Goal: Task Accomplishment & Management: Use online tool/utility

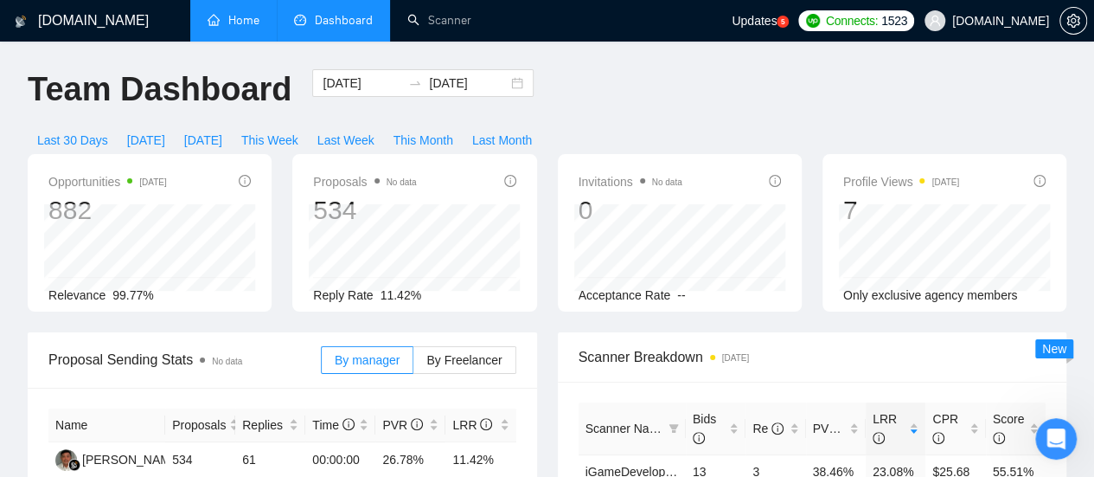
click at [251, 20] on link "Home" at bounding box center [234, 20] width 52 height 15
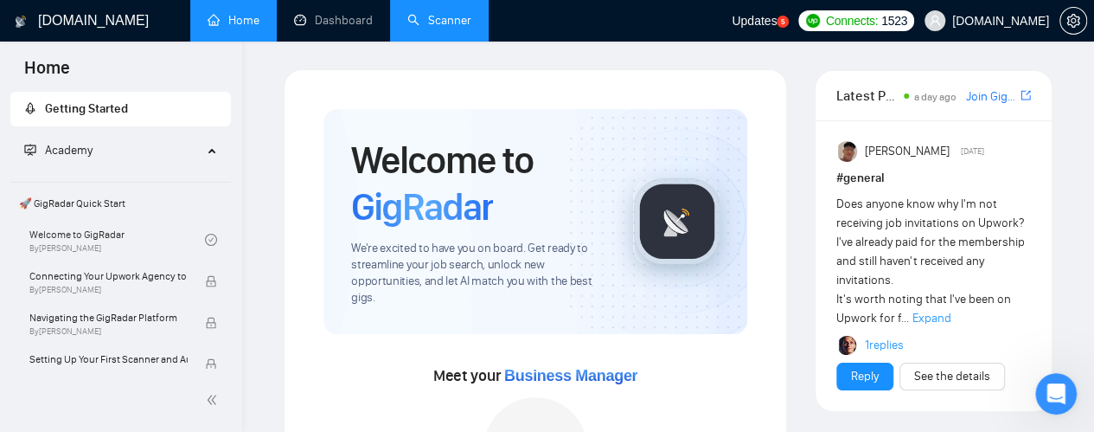
click at [456, 14] on link "Scanner" at bounding box center [439, 20] width 64 height 15
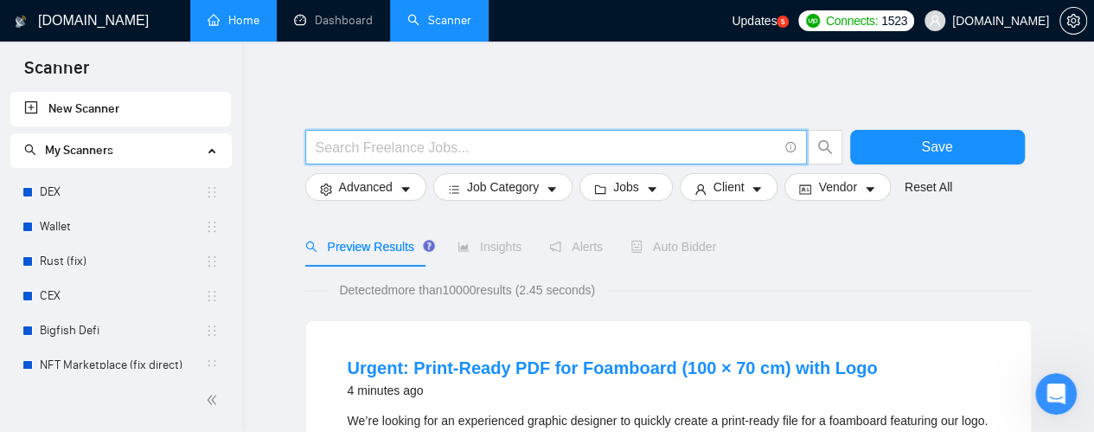
click at [393, 145] on input "text" at bounding box center [547, 148] width 462 height 22
click at [400, 143] on input "text" at bounding box center [547, 148] width 462 height 22
paste input "Graphic Design $10.00/hr"
drag, startPoint x: 484, startPoint y: 147, endPoint x: 413, endPoint y: 153, distance: 71.2
click at [412, 149] on input "Graphic Design $10.00/hr" at bounding box center [547, 148] width 462 height 22
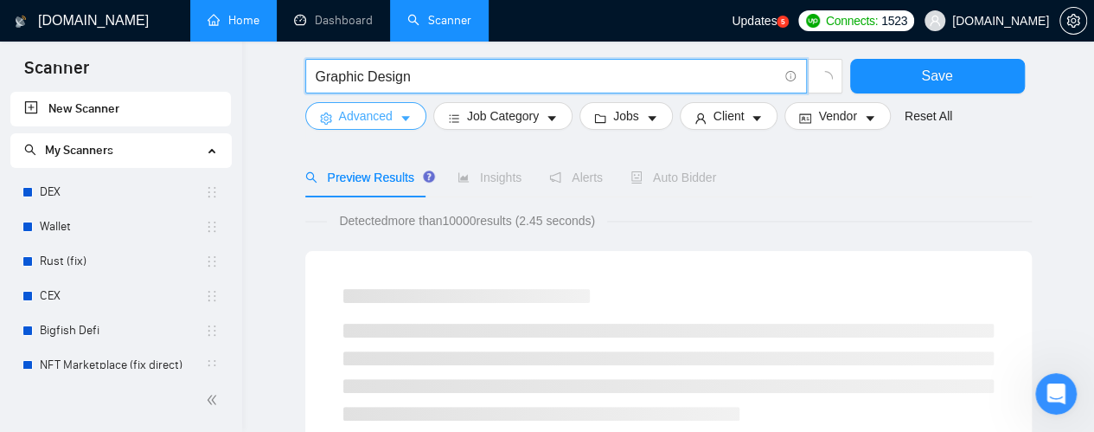
scroll to position [87, 0]
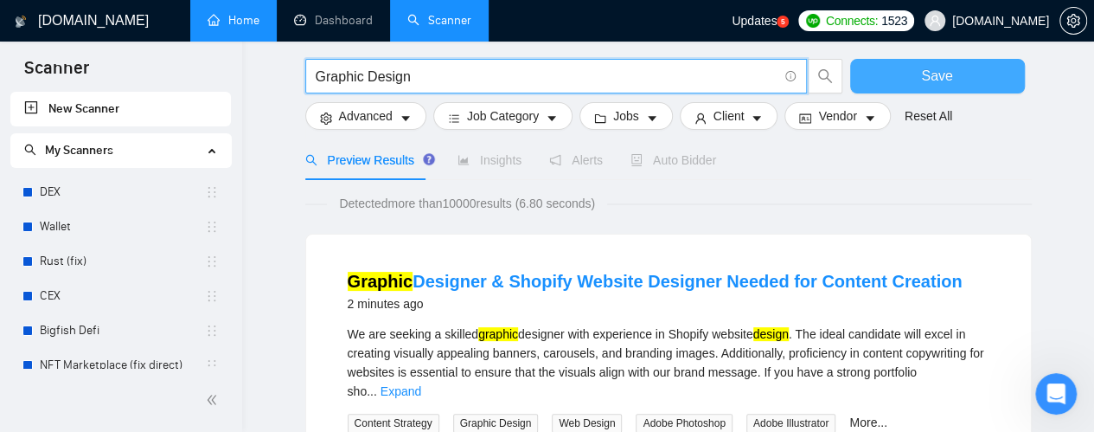
type input "Graphic Design"
click at [941, 75] on span "Save" at bounding box center [936, 76] width 31 height 22
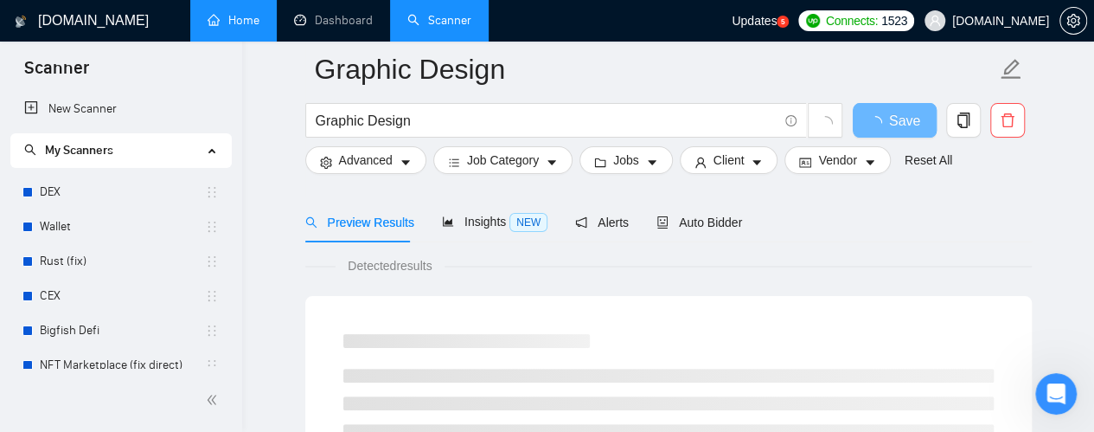
scroll to position [87, 0]
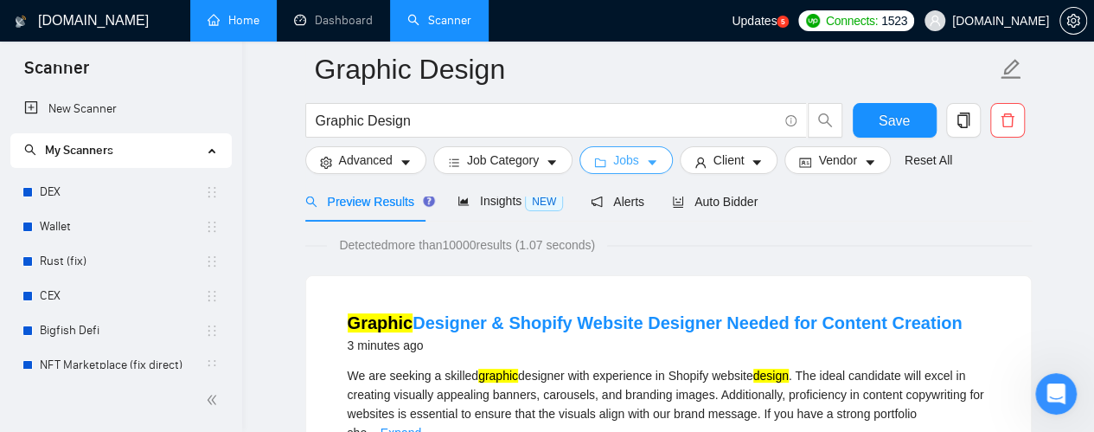
click at [646, 165] on icon "caret-down" at bounding box center [652, 163] width 12 height 12
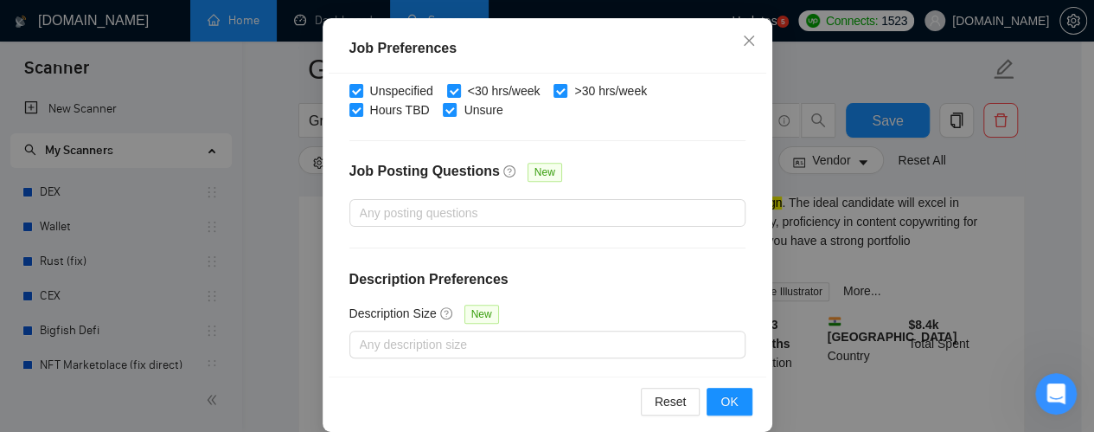
scroll to position [149, 0]
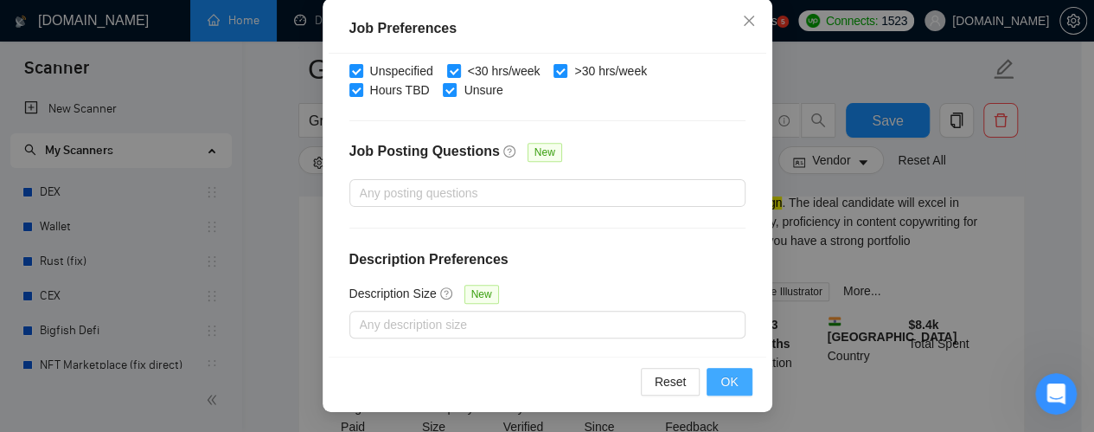
click at [742, 381] on button "OK" at bounding box center [729, 382] width 45 height 28
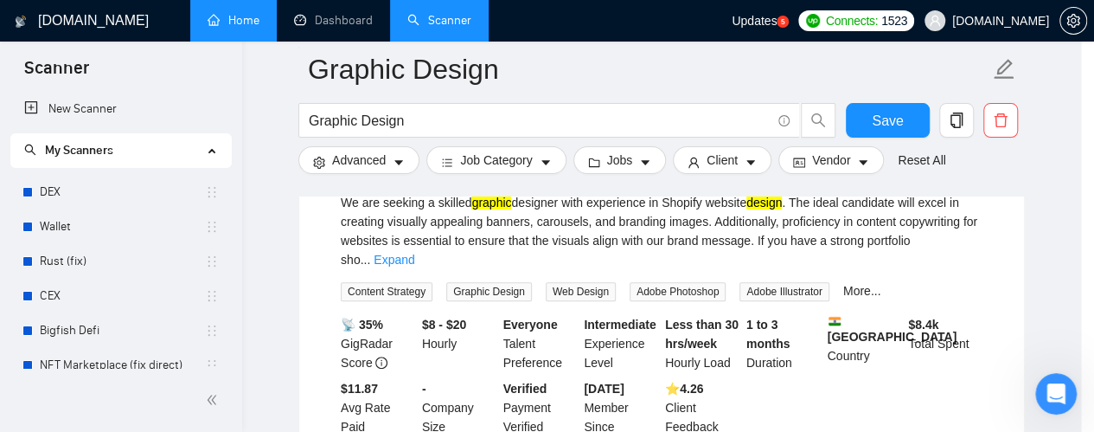
scroll to position [105, 0]
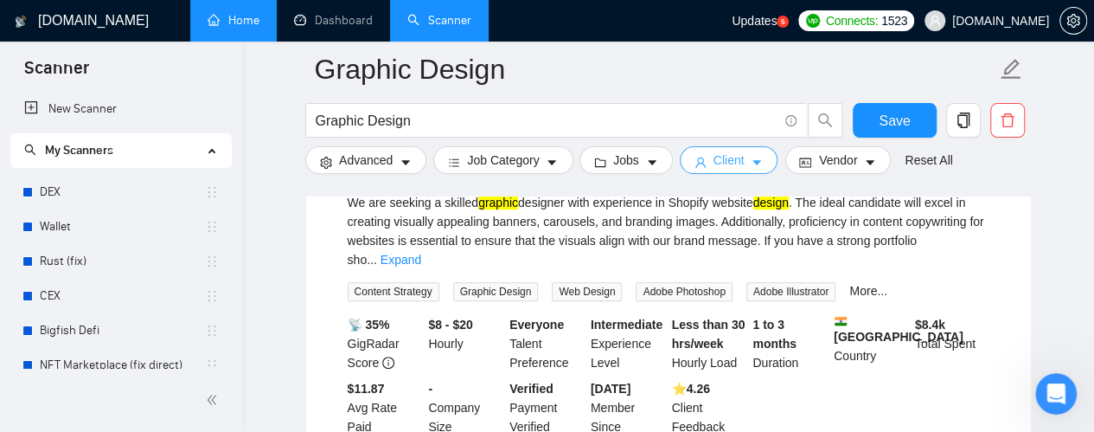
click at [751, 167] on icon "caret-down" at bounding box center [757, 163] width 12 height 12
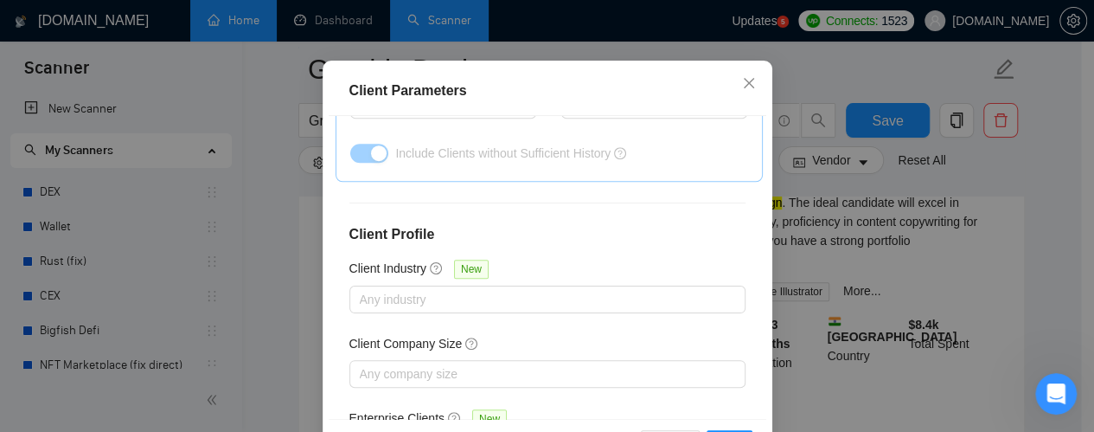
scroll to position [774, 0]
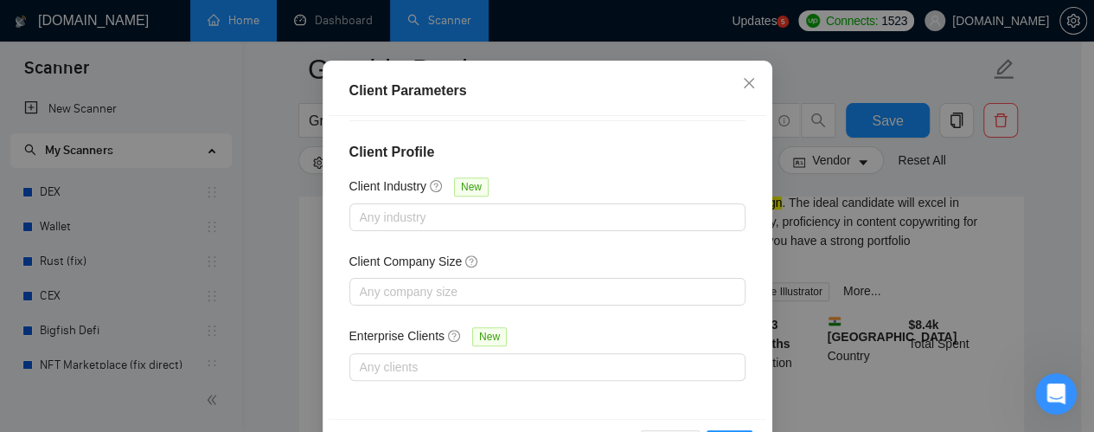
click at [834, 60] on div "Client Parameters Client Location Include Client Countries Select Exclude Clien…" at bounding box center [547, 216] width 1094 height 432
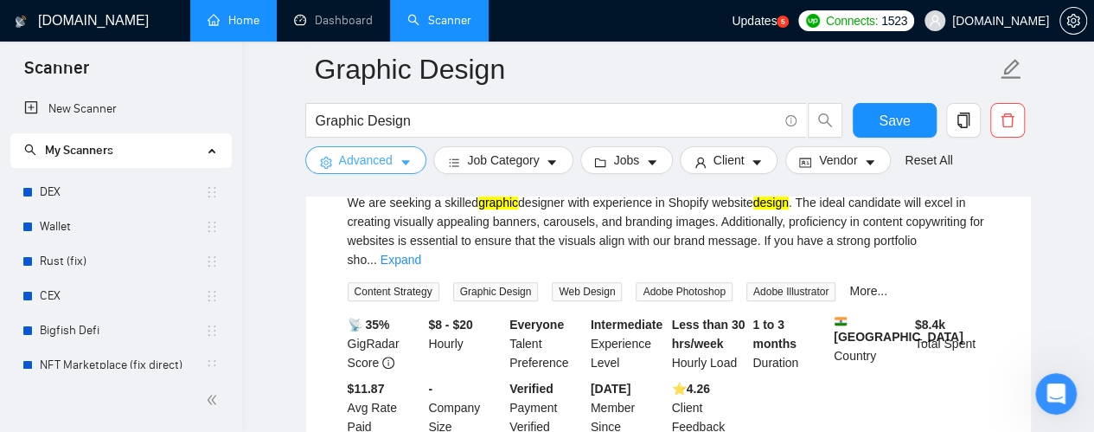
click at [407, 163] on icon "caret-down" at bounding box center [406, 163] width 12 height 12
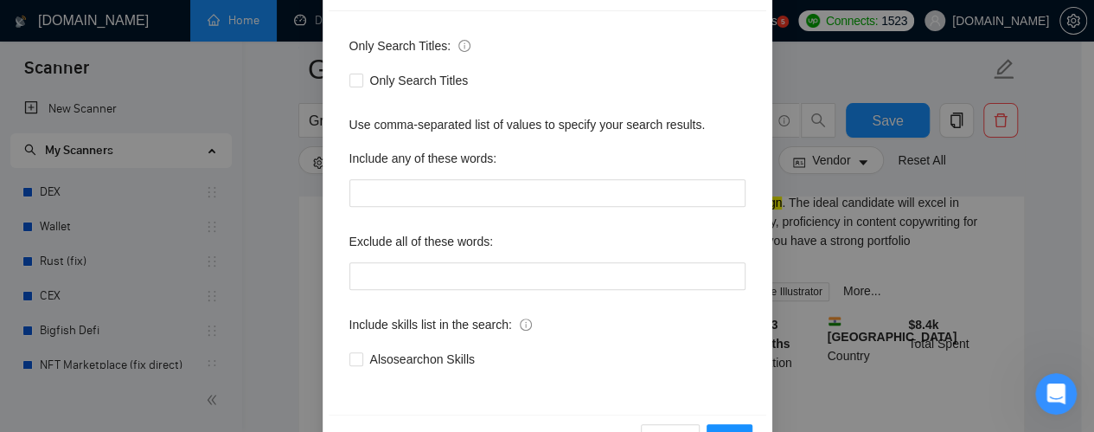
scroll to position [260, 0]
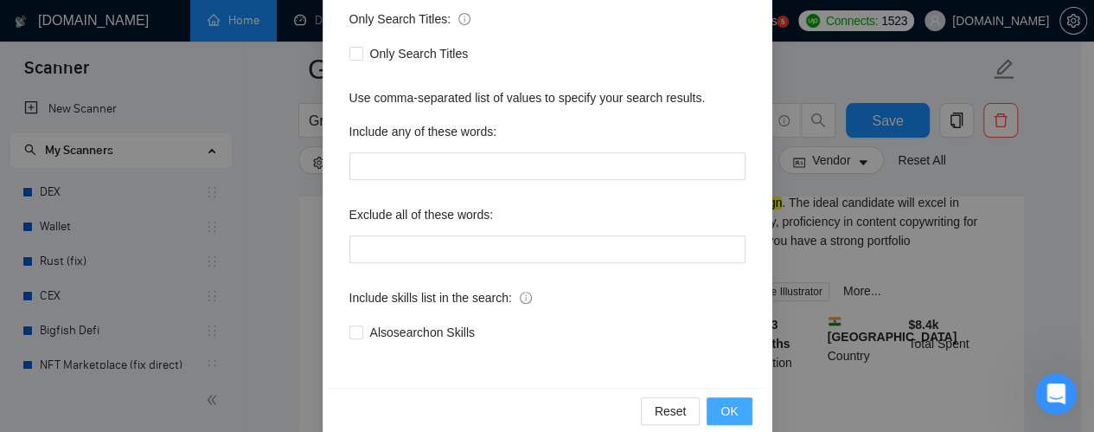
click at [740, 413] on button "OK" at bounding box center [729, 411] width 45 height 28
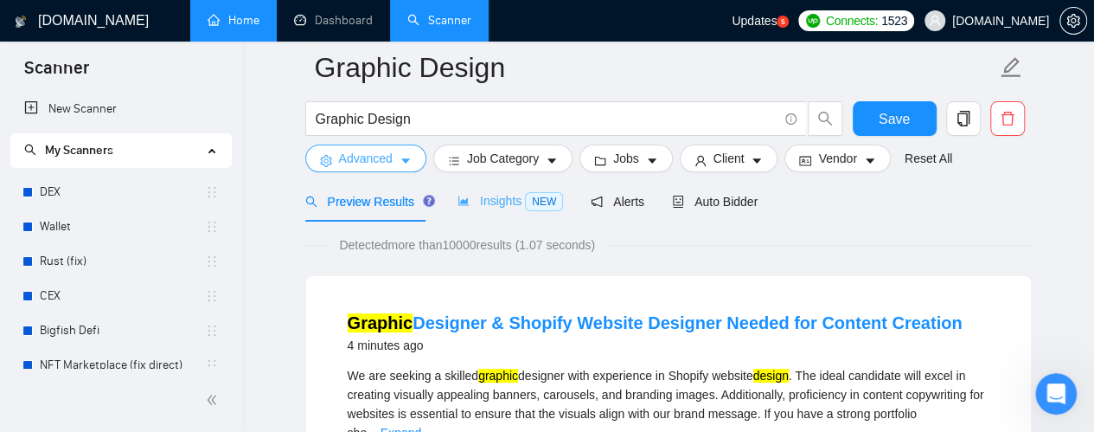
scroll to position [0, 0]
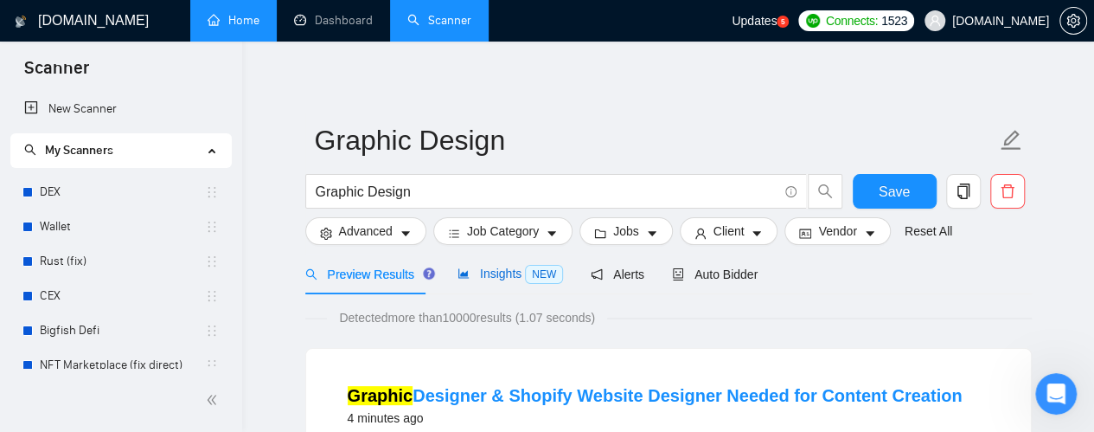
click at [501, 277] on span "Insights NEW" at bounding box center [511, 273] width 106 height 14
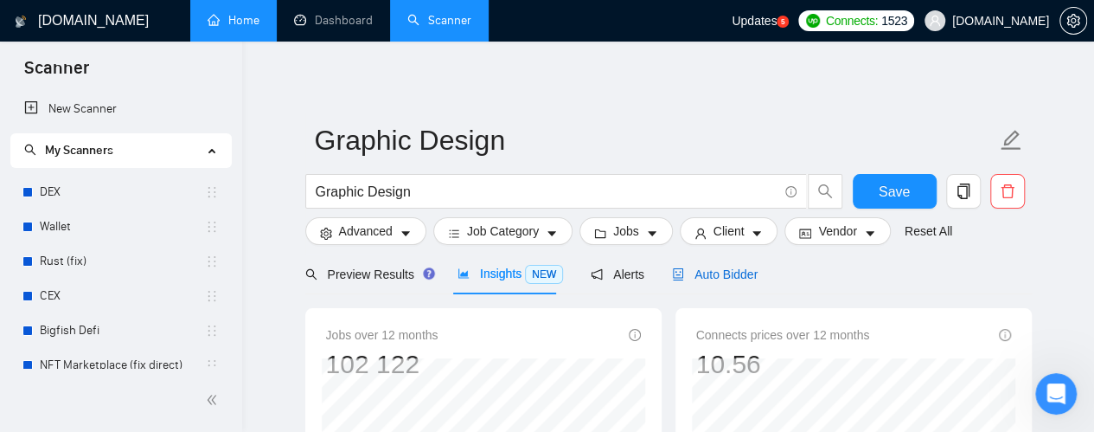
click at [726, 283] on div "Auto Bidder" at bounding box center [715, 274] width 86 height 19
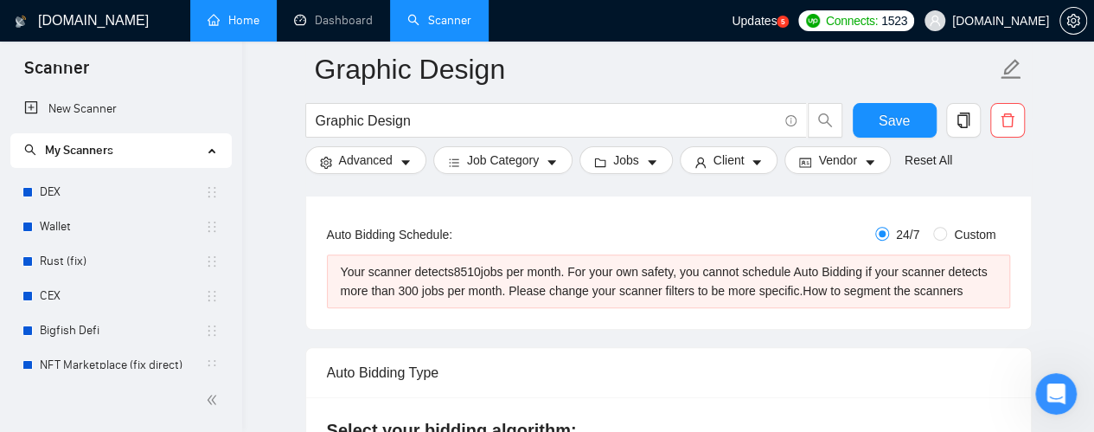
scroll to position [346, 0]
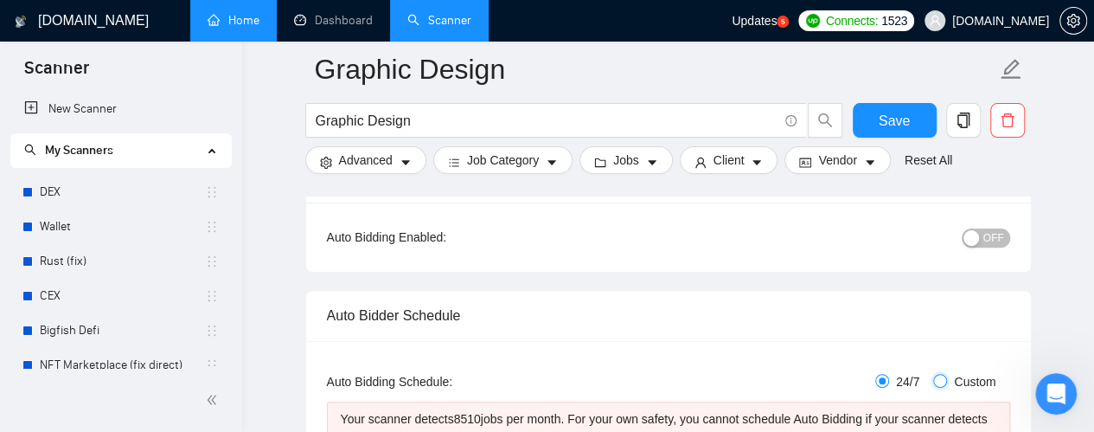
click at [940, 375] on input "Custom" at bounding box center [940, 381] width 14 height 14
radio input "true"
radio input "false"
checkbox input "true"
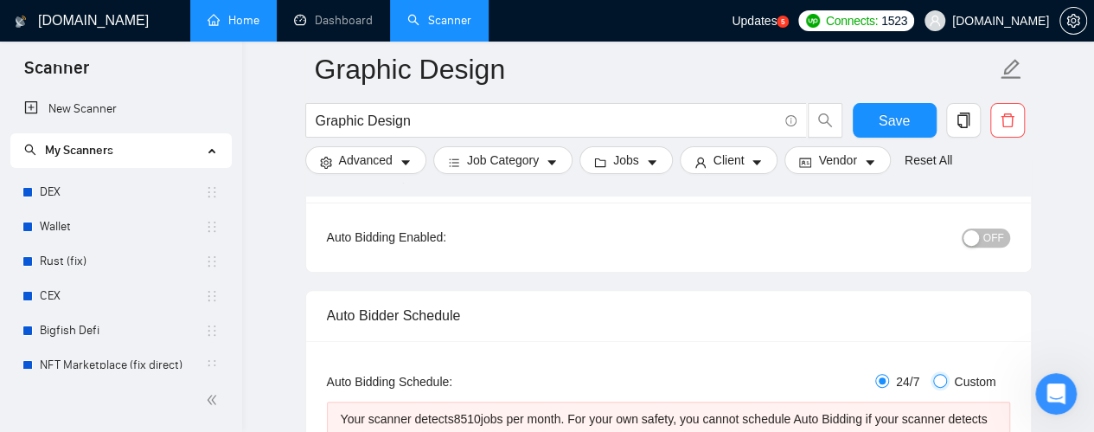
checkbox input "true"
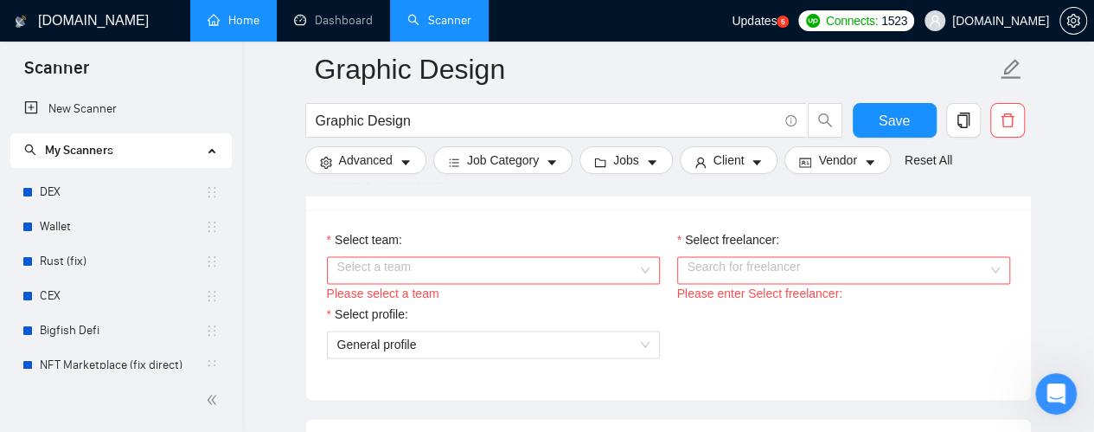
scroll to position [1211, 0]
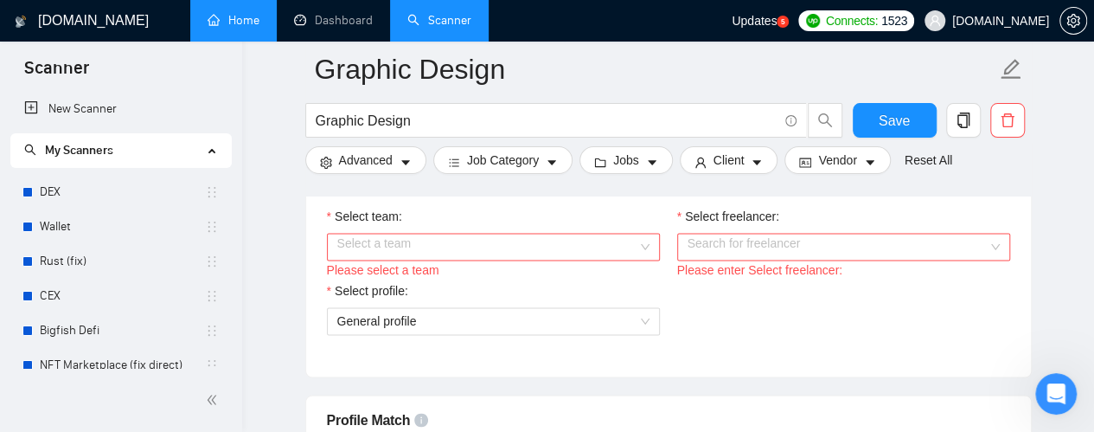
click at [587, 234] on input "Select team:" at bounding box center [487, 247] width 300 height 26
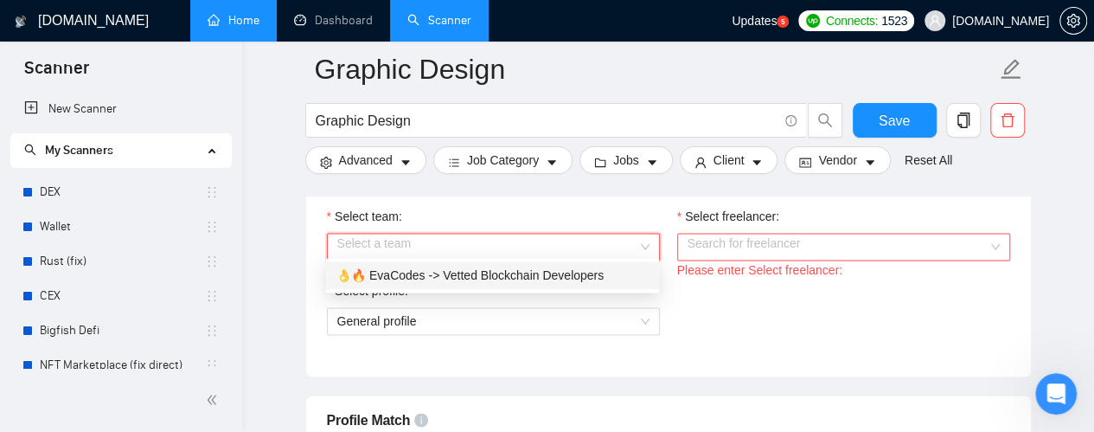
click at [548, 268] on div "👌🔥 EvaCodes -> Vetted Blockchain Developers" at bounding box center [492, 275] width 312 height 19
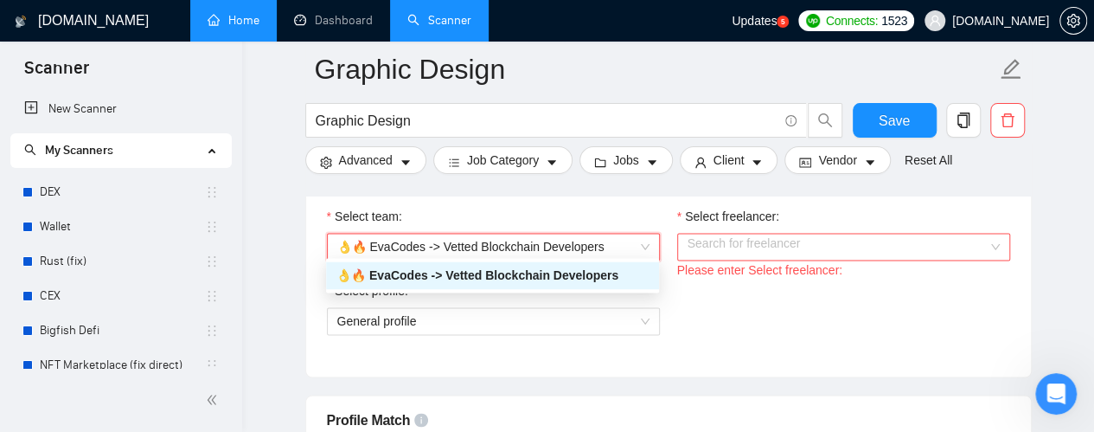
click at [766, 243] on input "Select freelancer:" at bounding box center [838, 247] width 300 height 26
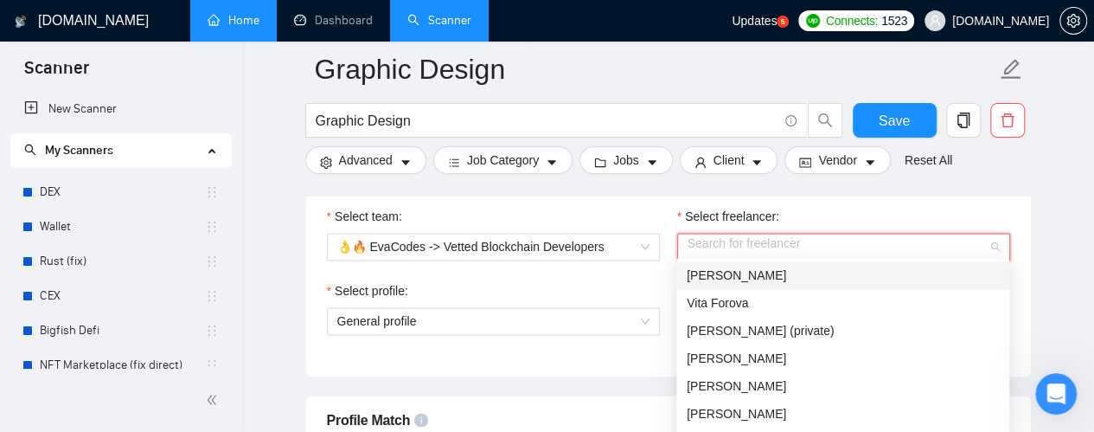
click at [770, 241] on input "Select freelancer:" at bounding box center [838, 247] width 300 height 26
click at [754, 276] on span "[PERSON_NAME]" at bounding box center [736, 275] width 99 height 14
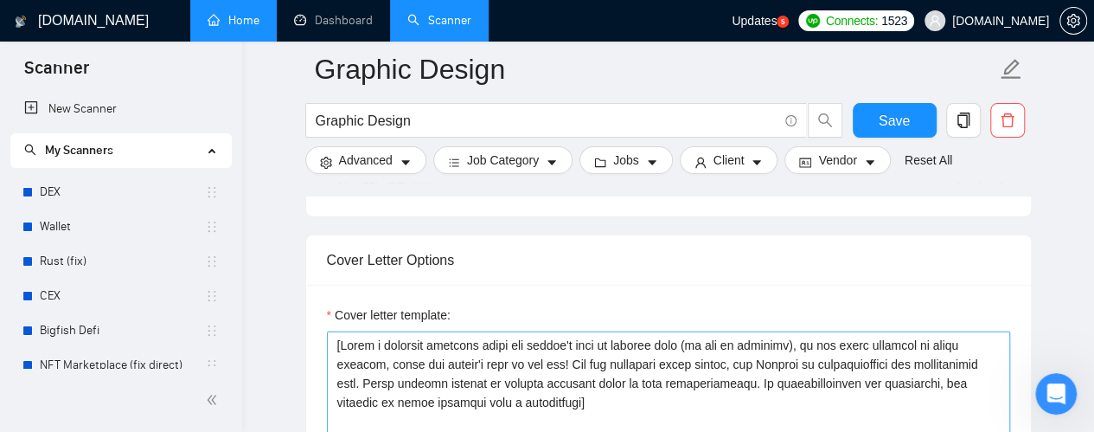
scroll to position [2249, 0]
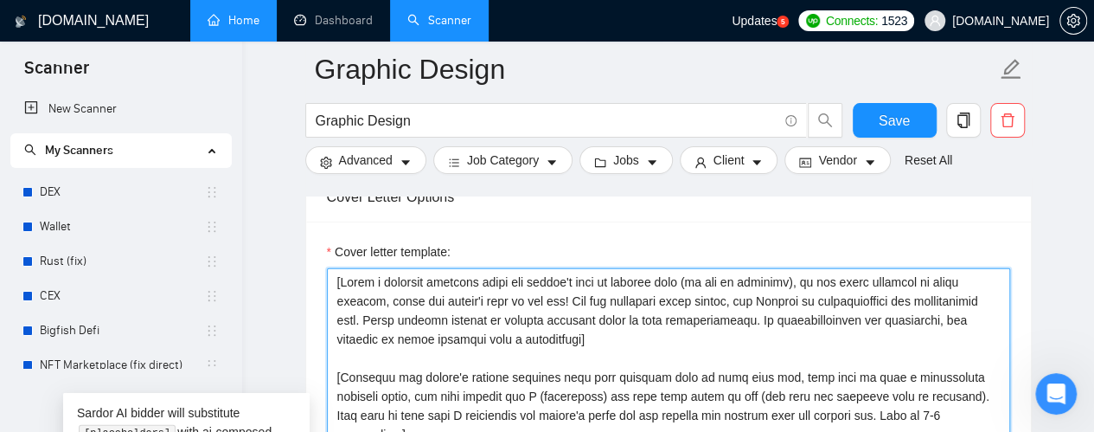
drag, startPoint x: 339, startPoint y: 279, endPoint x: 325, endPoint y: 280, distance: 13.9
drag, startPoint x: 338, startPoint y: 276, endPoint x: 324, endPoint y: 279, distance: 14.9
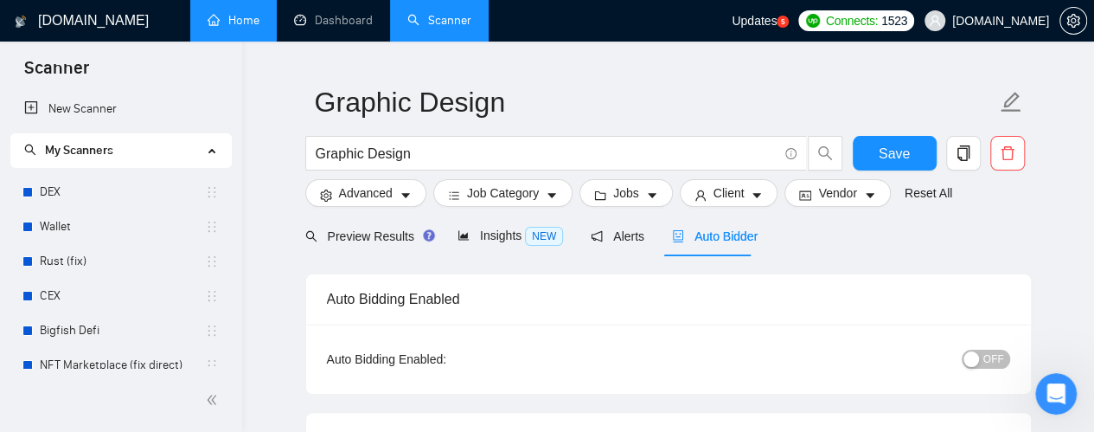
scroll to position [0, 0]
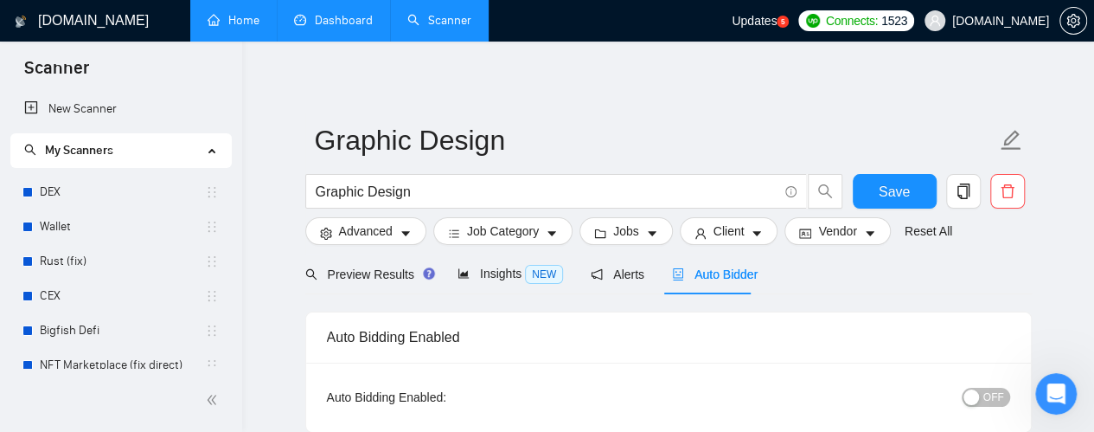
click at [352, 16] on link "Dashboard" at bounding box center [333, 20] width 79 height 15
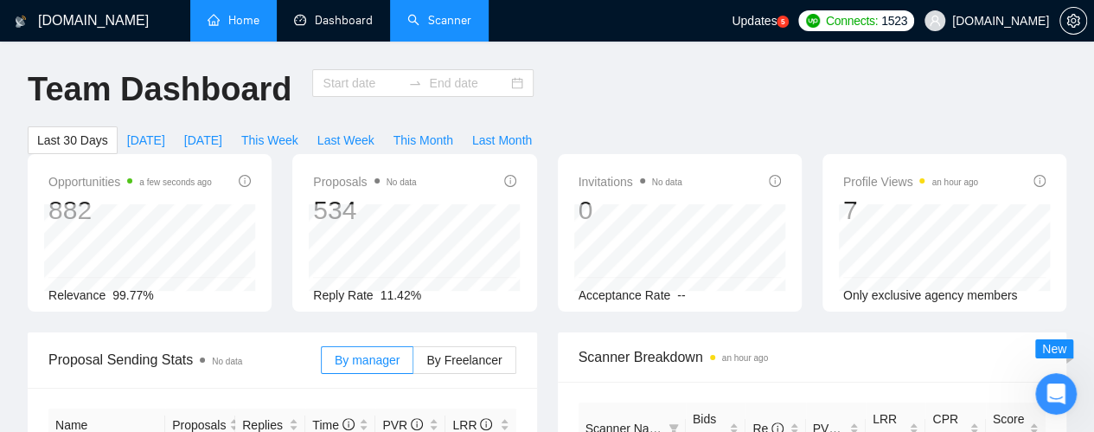
type input "[DATE]"
